Goal: Task Accomplishment & Management: Manage account settings

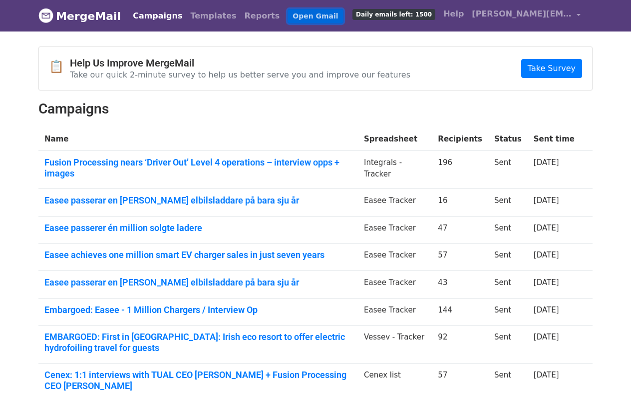
click at [288, 17] on link "Open Gmail" at bounding box center [315, 16] width 55 height 14
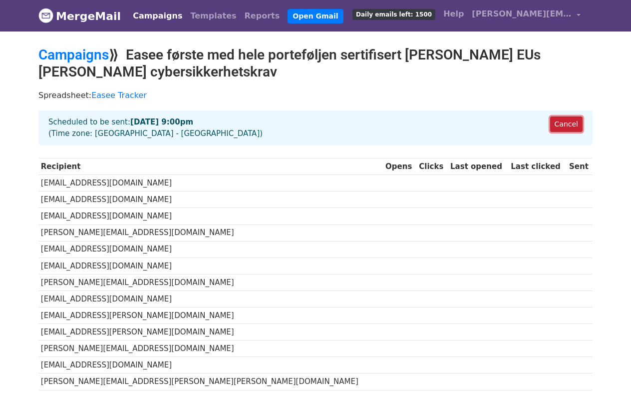
click at [564, 121] on link "Cancel" at bounding box center [567, 123] width 32 height 15
click at [562, 123] on link "Cancel" at bounding box center [567, 123] width 32 height 15
